Goal: Check status

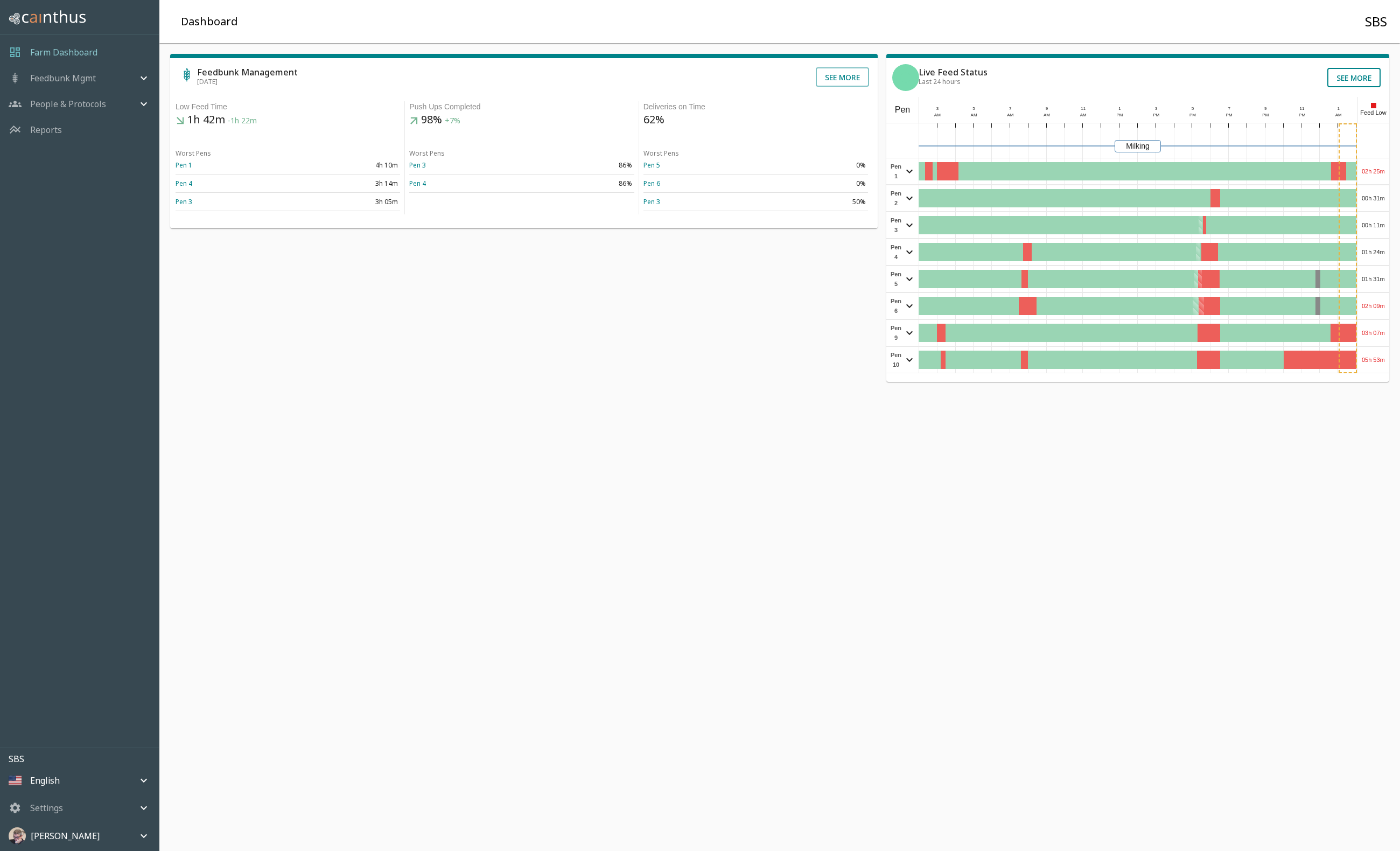
click at [1352, 77] on button "See more" at bounding box center [1354, 78] width 53 height 20
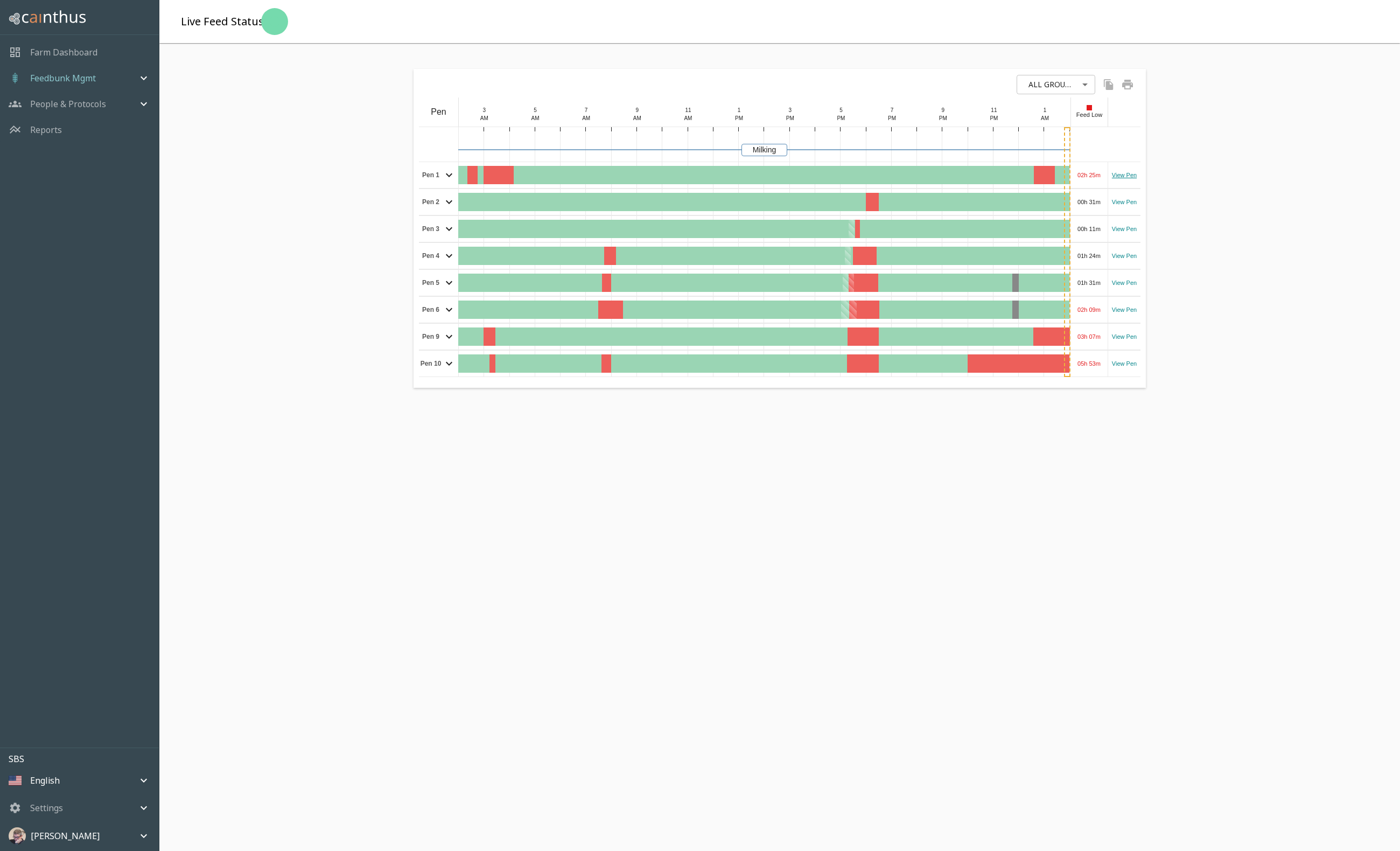
click at [1127, 174] on link "View Pen" at bounding box center [1125, 175] width 25 height 9
